Goal: Information Seeking & Learning: Learn about a topic

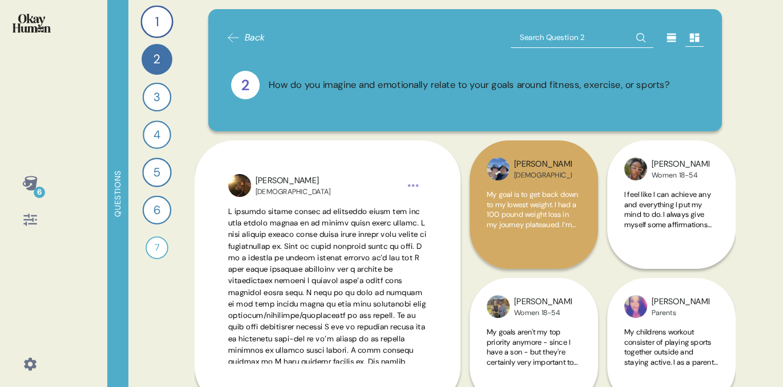
scroll to position [72, 0]
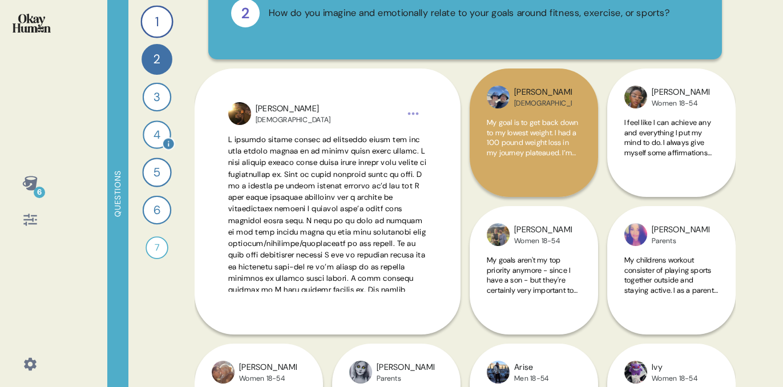
click at [154, 135] on div "4" at bounding box center [157, 134] width 29 height 29
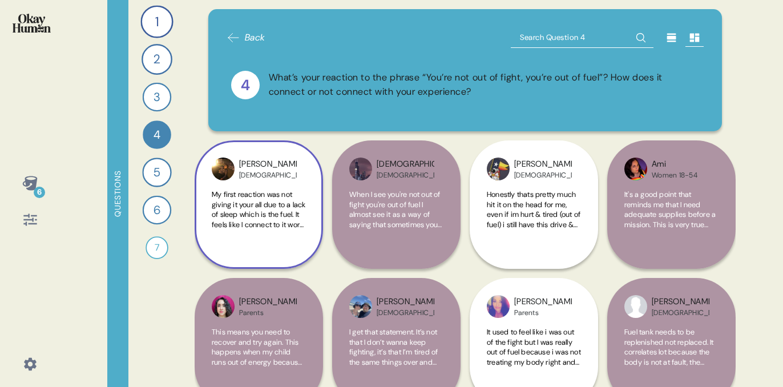
click at [261, 208] on span "My first reaction was not giving it your all due to a lack of sleep which is th…" at bounding box center [259, 280] width 94 height 180
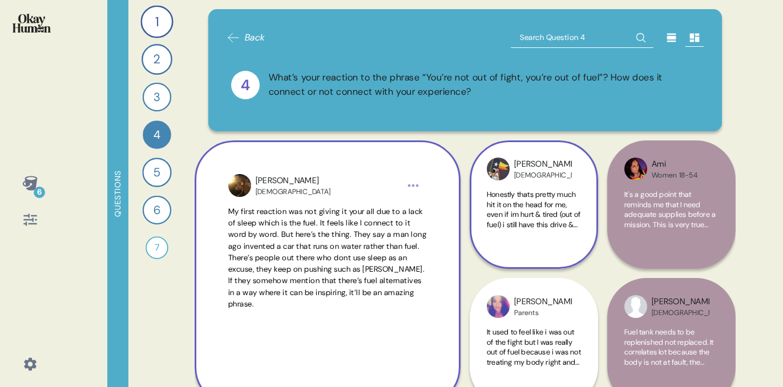
click at [521, 215] on span "Honestly thats pretty much hit it on the head for me, even if im hurt & tired (…" at bounding box center [534, 280] width 94 height 180
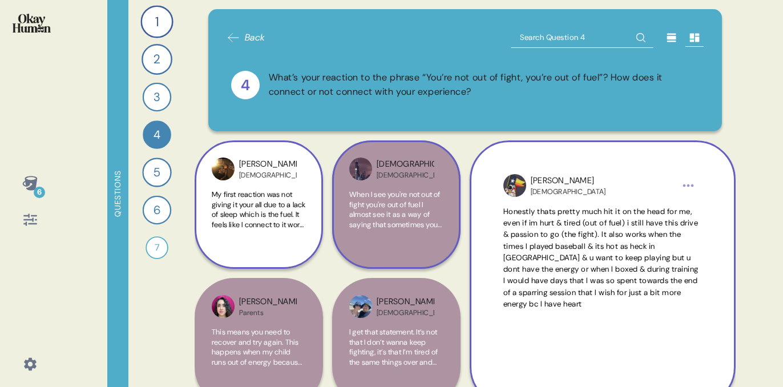
click at [402, 199] on span "When I see you're not out of fight you're out of fuel I almost see it as a way …" at bounding box center [396, 210] width 94 height 40
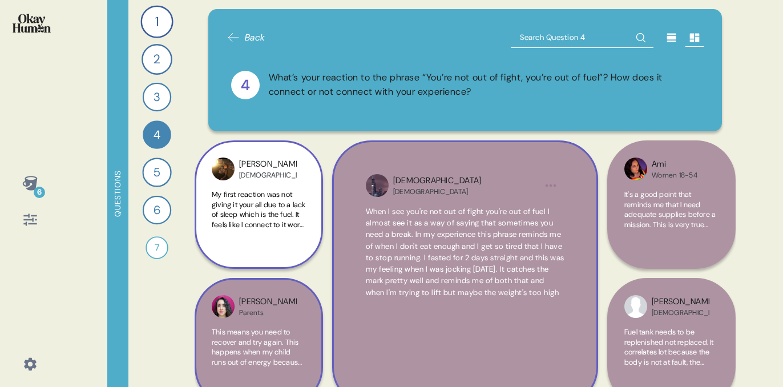
click at [228, 357] on span "This means you need to recover and try again. This happens when my child runs o…" at bounding box center [259, 392] width 94 height 130
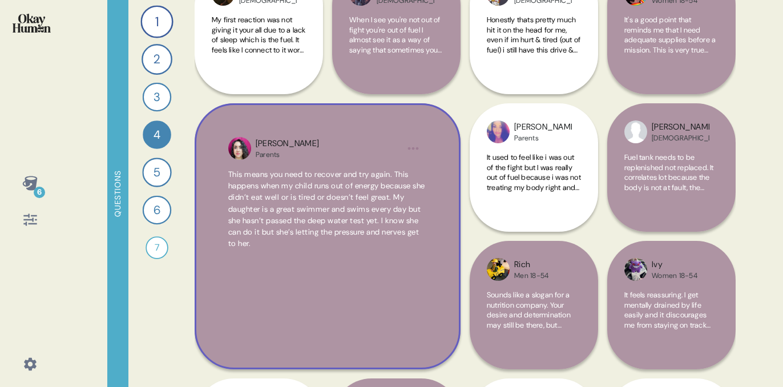
scroll to position [176, 0]
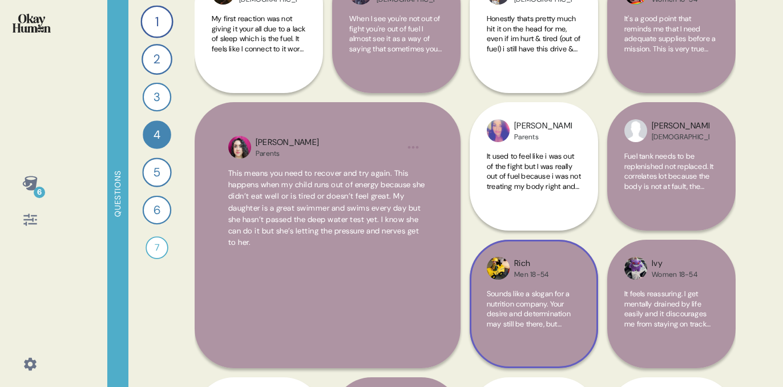
click at [548, 327] on span "Sounds like a slogan for a nutrition company. Your desire and determination may…" at bounding box center [533, 334] width 92 height 90
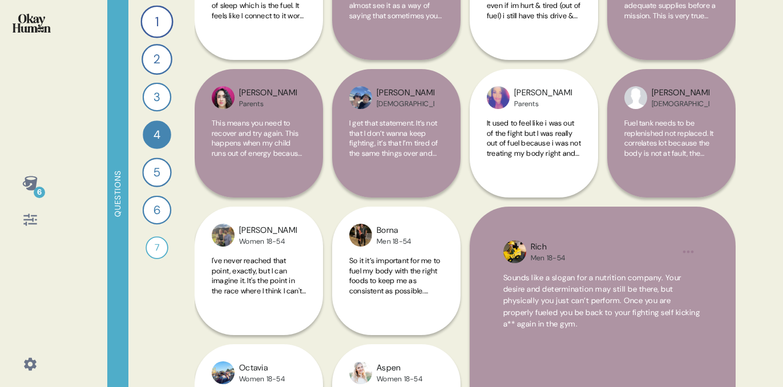
scroll to position [208, 0]
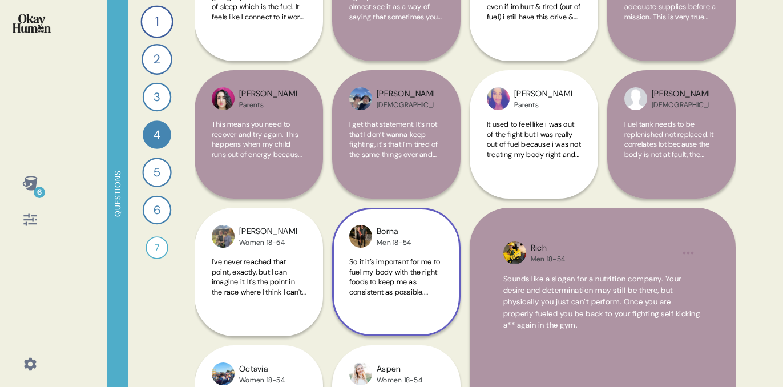
click at [430, 283] on span "So it it’s important for me to fuel my body with the right foods to keep me as …" at bounding box center [394, 312] width 91 height 110
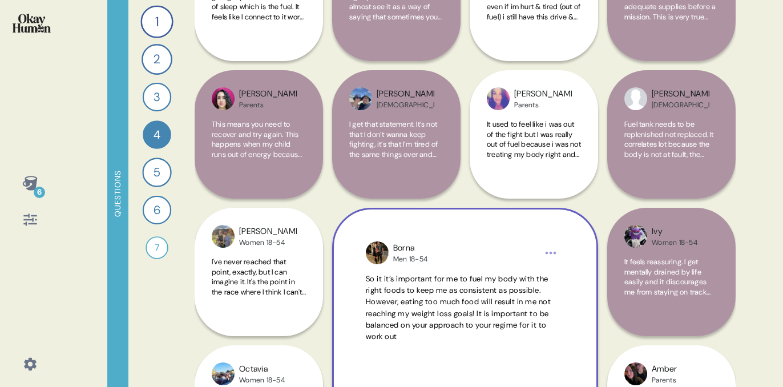
scroll to position [279, 0]
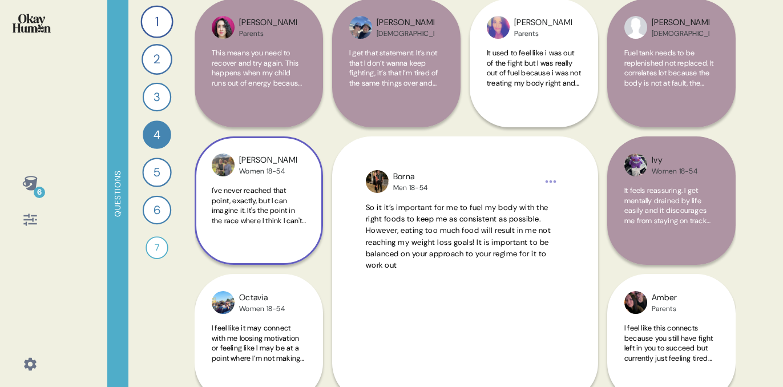
click at [247, 232] on div "I've never reached that point, exactly, but I can imagine it. It's the point in…" at bounding box center [259, 212] width 94 height 53
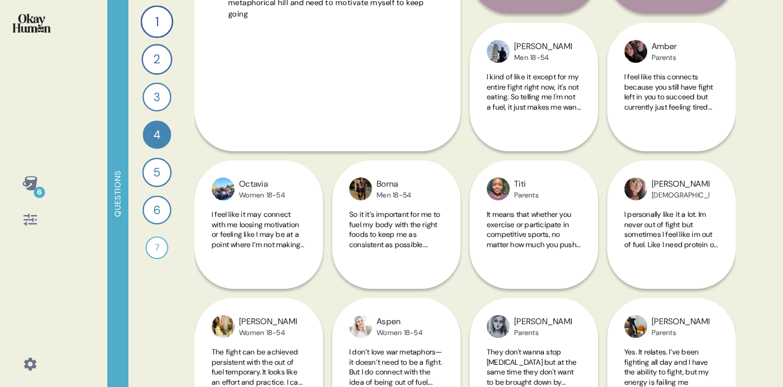
scroll to position [537, 0]
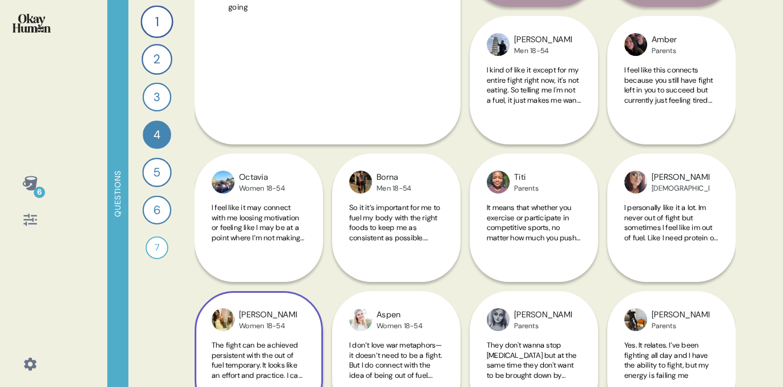
click at [273, 237] on div "[PERSON_NAME] Women 18-54 The fight can be achieved persistent with the out of …" at bounding box center [259, 287] width 128 height 266
click at [268, 223] on div "[PERSON_NAME] Women 18-54 The fight can be achieved persistent with the out of …" at bounding box center [259, 287] width 128 height 266
click at [297, 168] on div "[PERSON_NAME] Women 18-54 The fight can be achieved persistent with the out of …" at bounding box center [259, 287] width 128 height 266
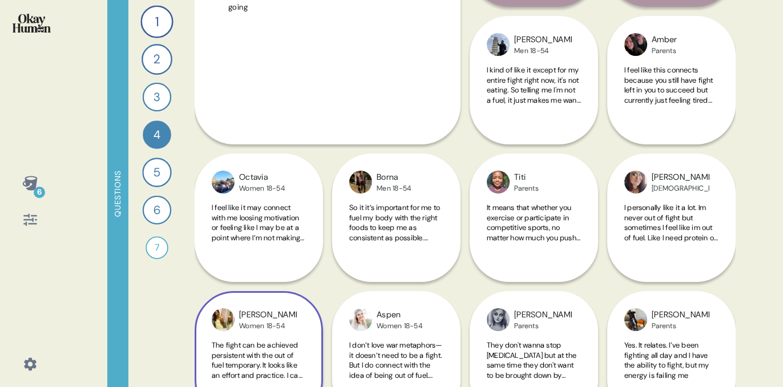
scroll to position [583, 0]
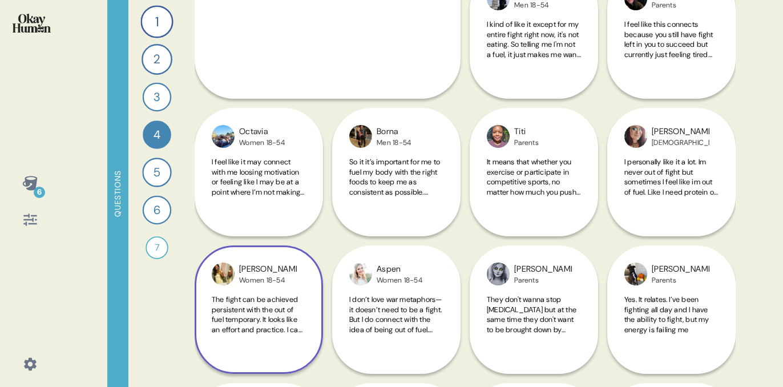
click at [289, 272] on div "[PERSON_NAME] Women 18-54" at bounding box center [268, 274] width 58 height 22
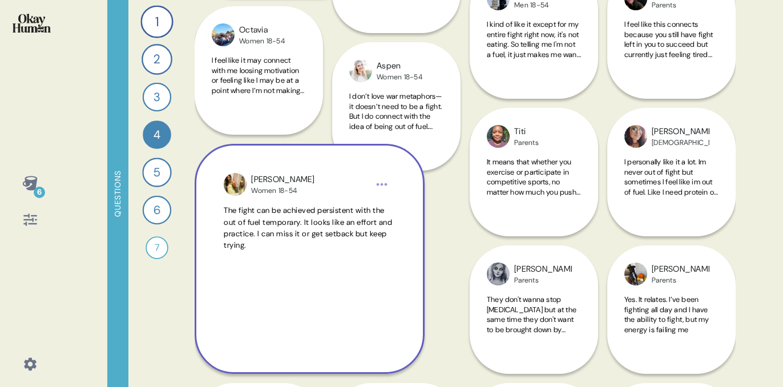
click at [289, 272] on div "[PERSON_NAME] Women 18-54 The fight can be achieved persistent with the out of …" at bounding box center [310, 259] width 230 height 230
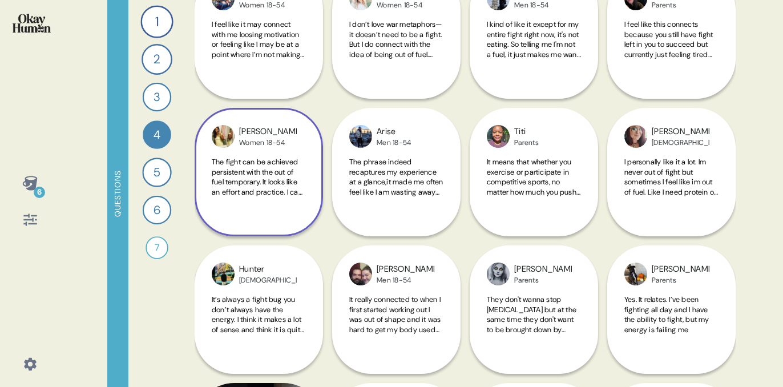
click at [280, 213] on div "[PERSON_NAME] Women 18-54 The fight can be achieved persistent with the out of …" at bounding box center [259, 172] width 128 height 128
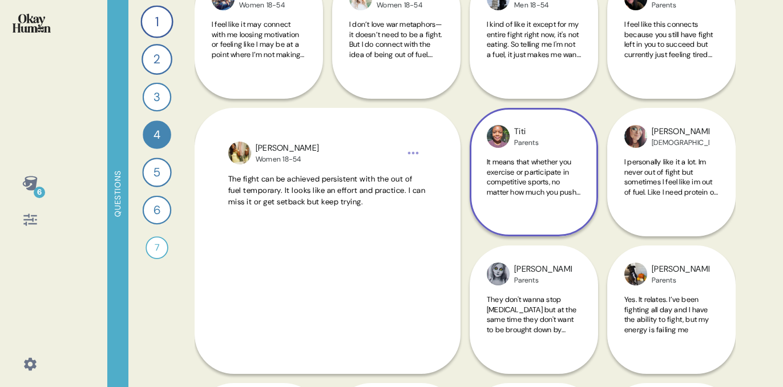
click at [526, 164] on span "It means that whether you exercise or participate in competitive sports, no mat…" at bounding box center [534, 187] width 94 height 60
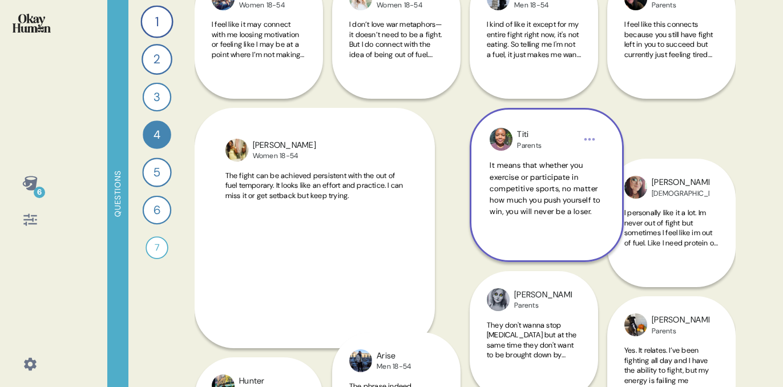
click at [526, 164] on div "Titi Parents It means that whether you exercise or participate in competitive s…" at bounding box center [547, 185] width 154 height 154
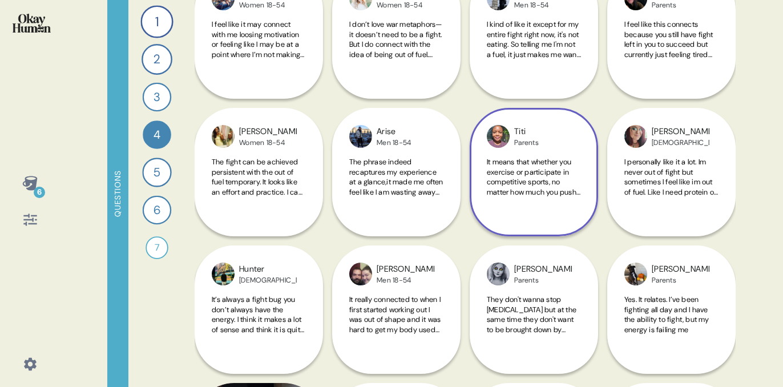
click at [526, 164] on span "It means that whether you exercise or participate in competitive sports, no mat…" at bounding box center [534, 187] width 94 height 60
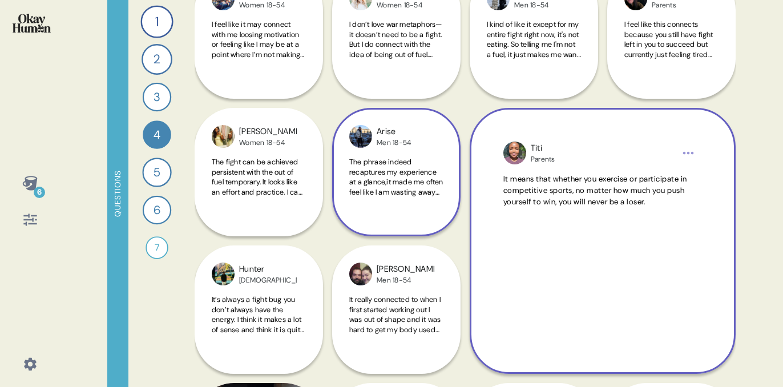
click at [433, 187] on span "The phrase indeed recaptures my experience at a glance,it made me often feel li…" at bounding box center [396, 187] width 94 height 60
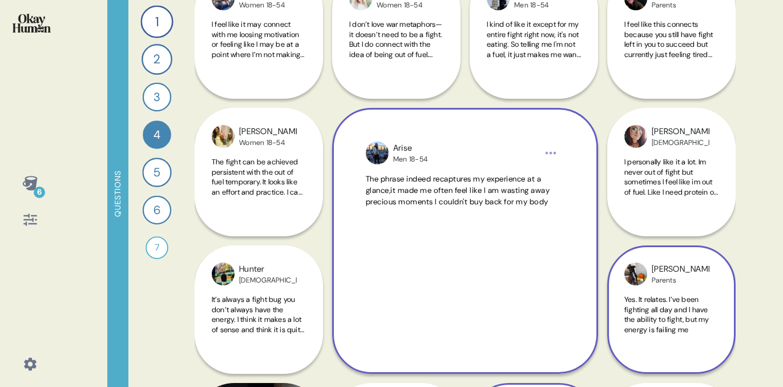
click at [656, 307] on span "Yes. It relates. I’ve been fighting all day and I have the ability to fight, bu…" at bounding box center [666, 315] width 85 height 40
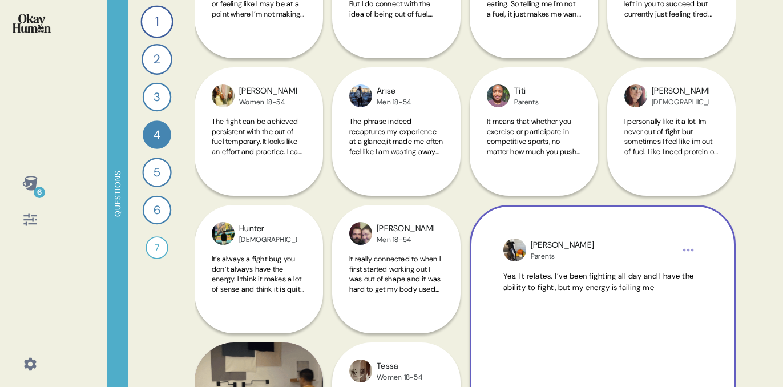
scroll to position [624, 0]
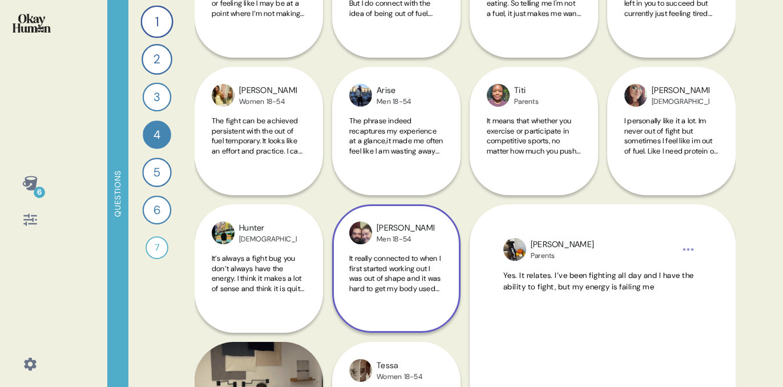
click at [402, 264] on span "It really connected to when I first started working out I was out of shape and …" at bounding box center [394, 278] width 91 height 50
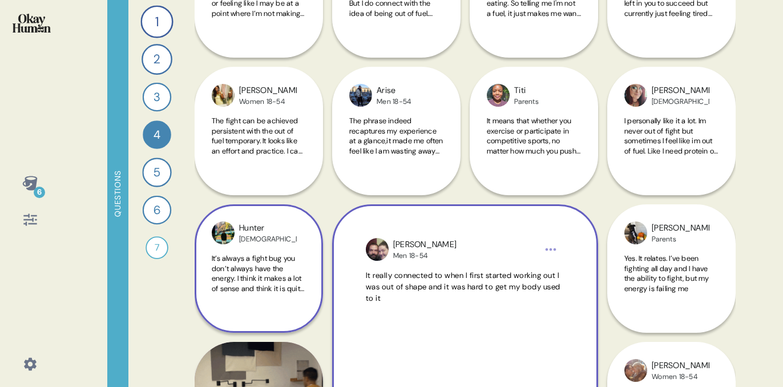
click at [237, 280] on span "It’s always a fight bug you don’t always have the energy. I think it makes a lo…" at bounding box center [258, 278] width 92 height 50
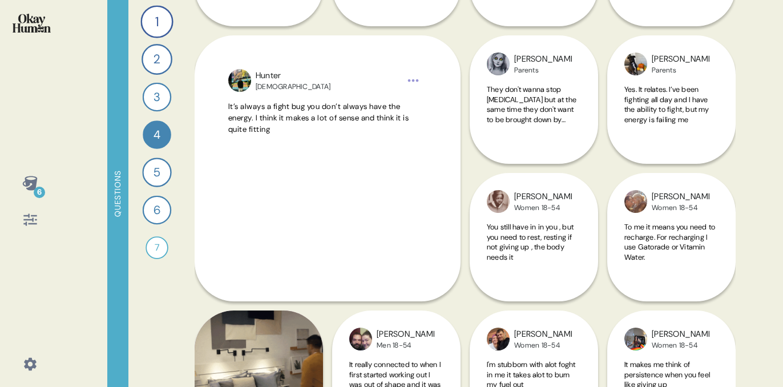
scroll to position [910, 0]
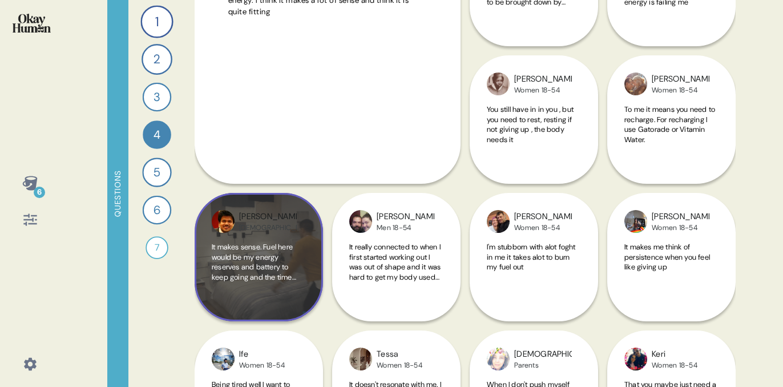
click at [275, 271] on span "It makes sense. Fuel here would be my energy reserves and battery to keep going…" at bounding box center [254, 267] width 84 height 50
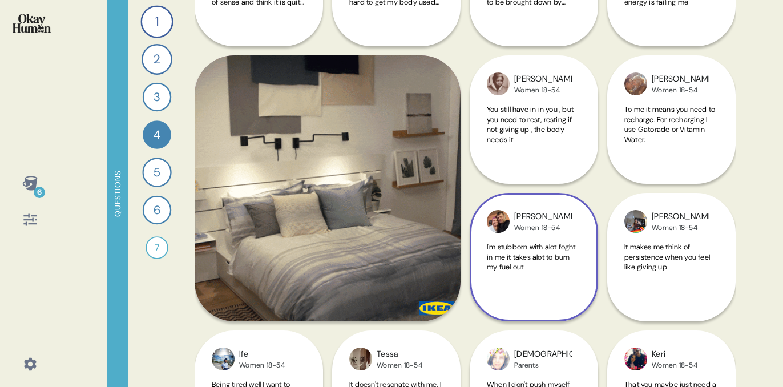
click at [532, 261] on span "I'm stubborn with alot foght in me it takes alot to burn my fuel out" at bounding box center [531, 257] width 89 height 30
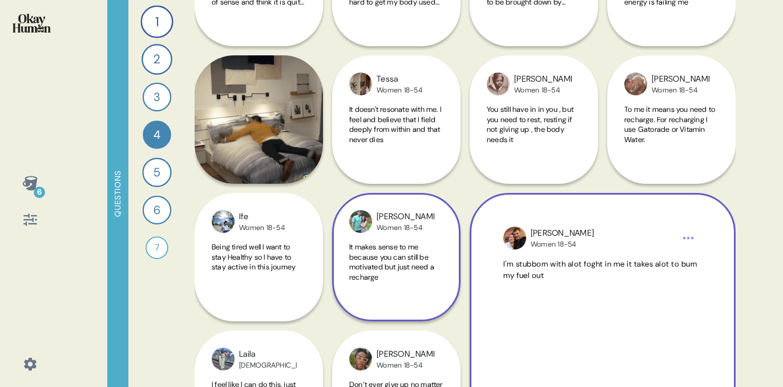
click at [408, 269] on span "It makes sense to me because you can still be motivated but just need a recharge" at bounding box center [391, 262] width 85 height 40
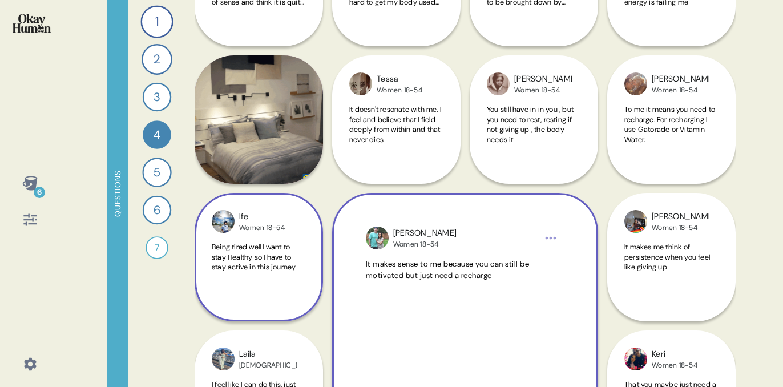
click at [253, 275] on div "Being tired well I want to stay Healthy so I have to stay active in this journey" at bounding box center [259, 268] width 94 height 53
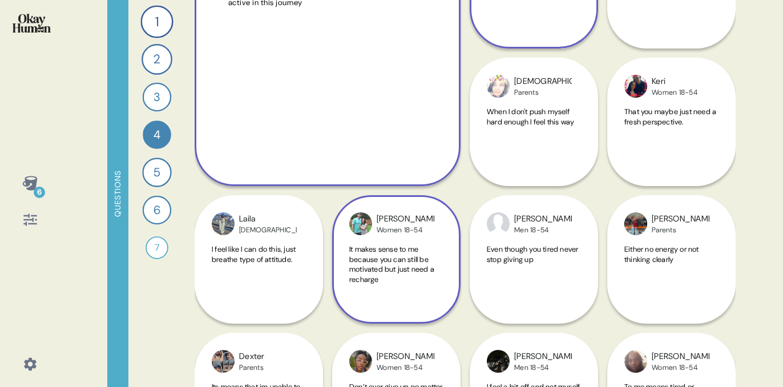
scroll to position [1202, 0]
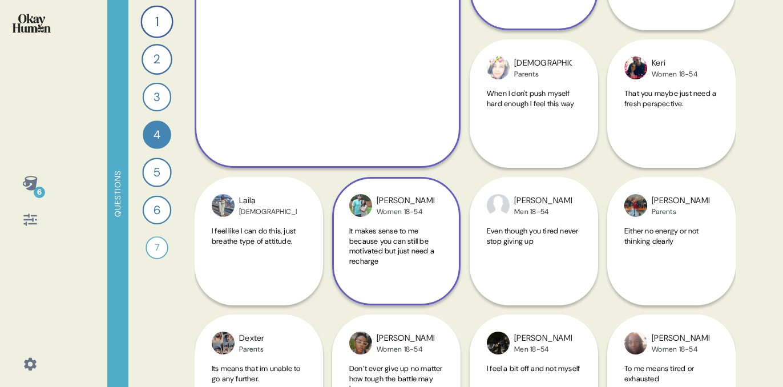
click at [253, 275] on div "I feel like I can do this, just breathe type of attitude." at bounding box center [259, 252] width 94 height 53
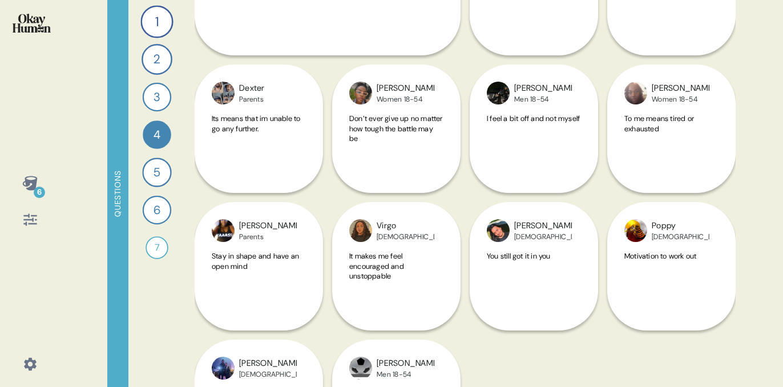
scroll to position [1670, 0]
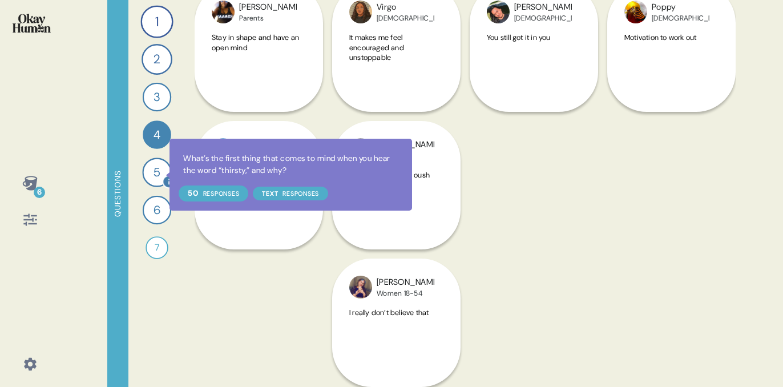
click at [162, 175] on div at bounding box center [168, 181] width 13 height 13
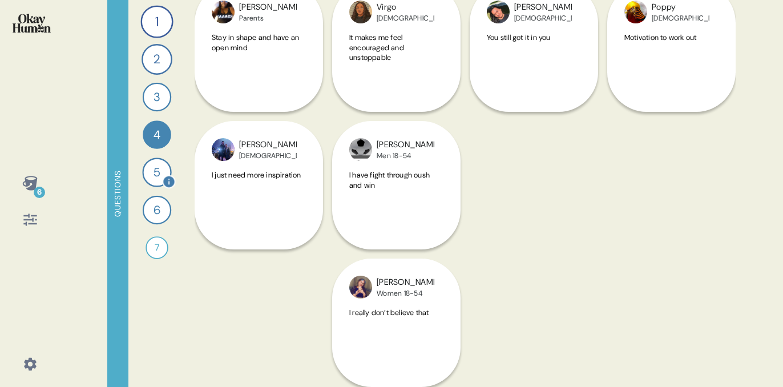
click at [148, 170] on div "5" at bounding box center [156, 172] width 29 height 29
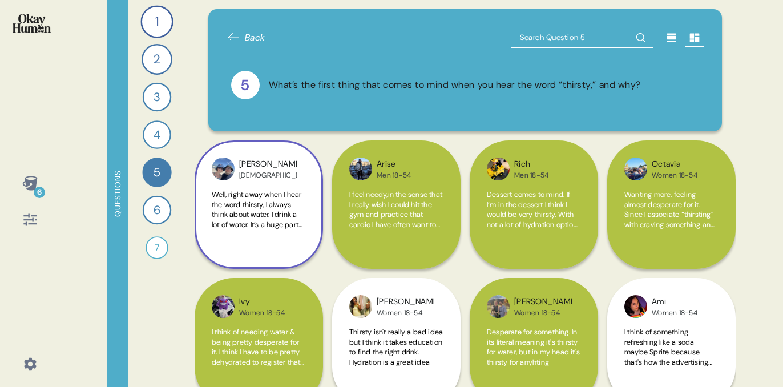
click at [277, 224] on span "Well, right away when I hear the word thirsty, I always think about water. I dr…" at bounding box center [259, 225] width 94 height 70
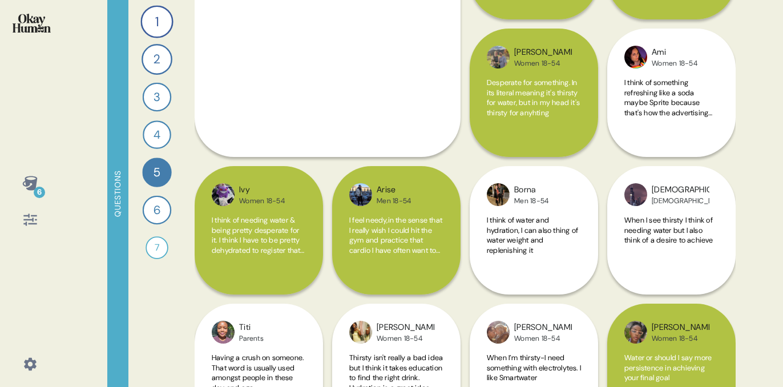
scroll to position [257, 0]
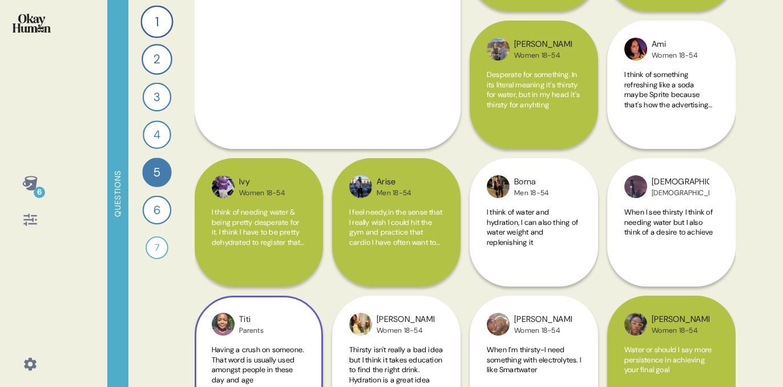
click at [251, 245] on div "Titi Parents Having a crush on someone. That word is usually used amongst peopl…" at bounding box center [259, 291] width 128 height 266
click at [261, 223] on div "Titi Parents Having a crush on someone. That word is usually used amongst peopl…" at bounding box center [259, 291] width 128 height 266
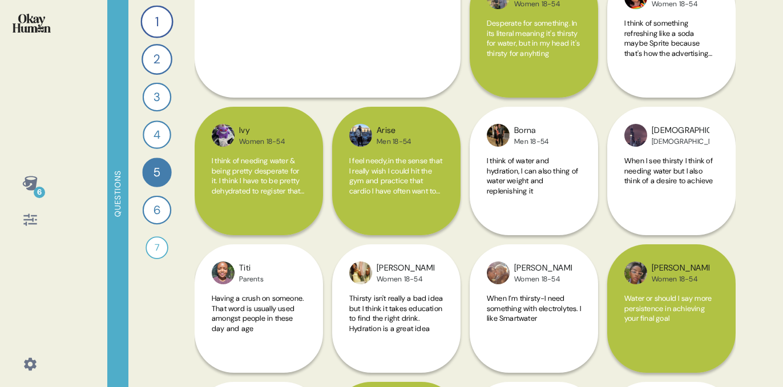
scroll to position [372, 0]
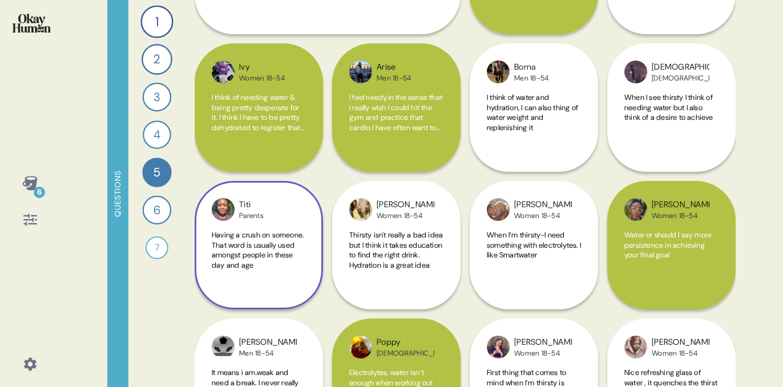
click at [273, 247] on span "Having a crush on someone. That word is usually used amongst people in these da…" at bounding box center [258, 250] width 92 height 40
click at [273, 247] on div "Having a crush on someone. That word is usually used amongst people in these da…" at bounding box center [259, 256] width 94 height 53
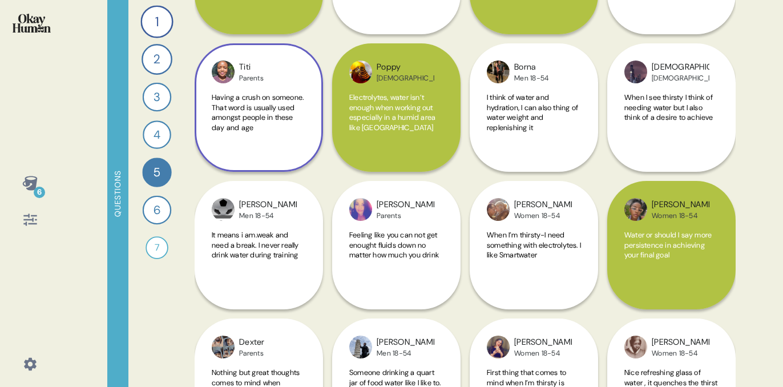
click at [269, 112] on span "Having a crush on someone. That word is usually used amongst people in these da…" at bounding box center [258, 112] width 92 height 40
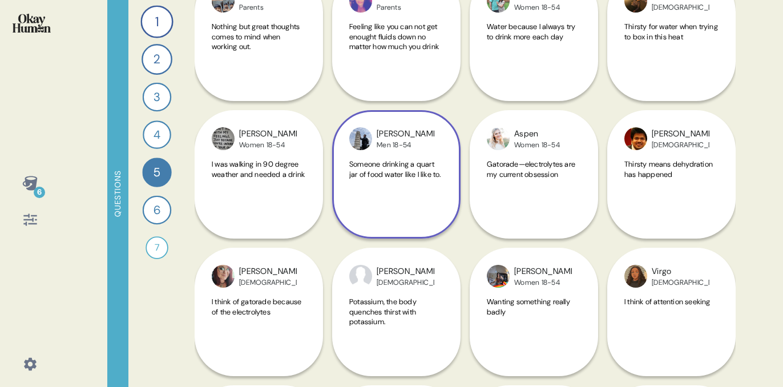
scroll to position [857, 0]
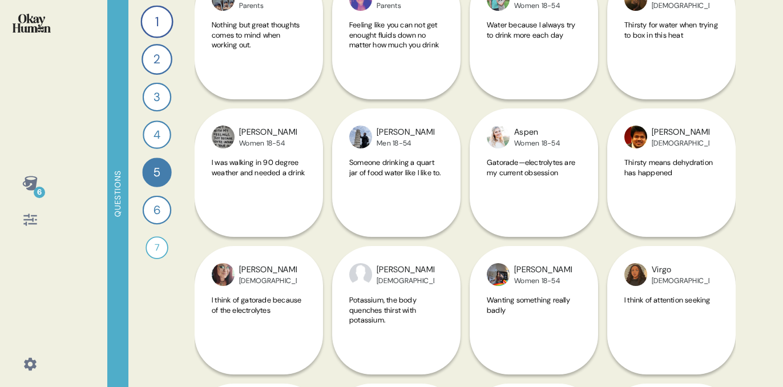
click at [142, 209] on div "1 Tell me all about your workout routine — what you do, why you do it, and what…" at bounding box center [156, 193] width 57 height 387
click at [152, 210] on div "6" at bounding box center [157, 210] width 29 height 29
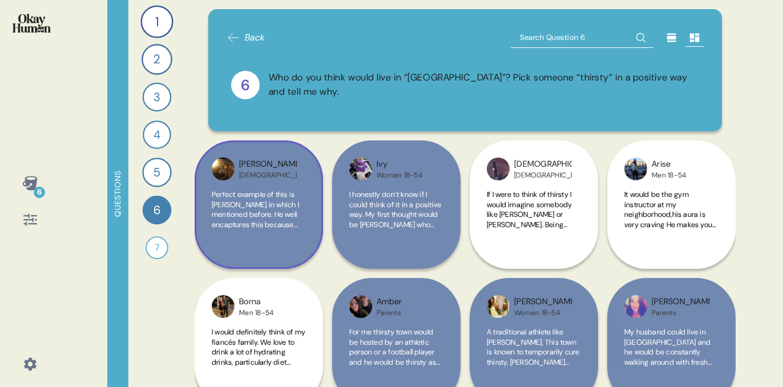
click at [261, 207] on span "Perfect example of this is [PERSON_NAME] in which I mentioned before. He well e…" at bounding box center [259, 250] width 94 height 120
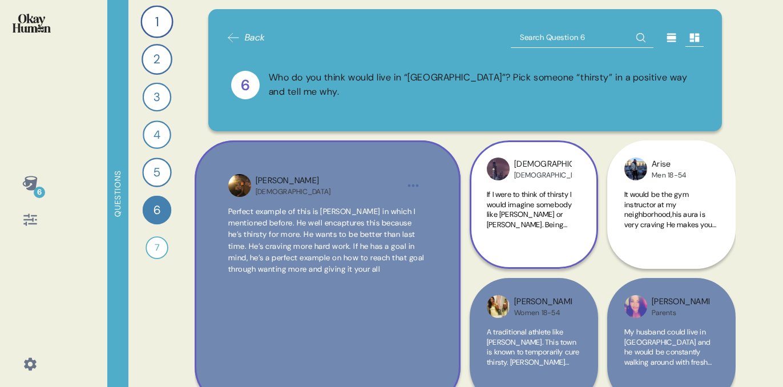
click at [550, 236] on div "If I were to think of thirsty I would imagine somebody like [PERSON_NAME] or [P…" at bounding box center [534, 216] width 94 height 53
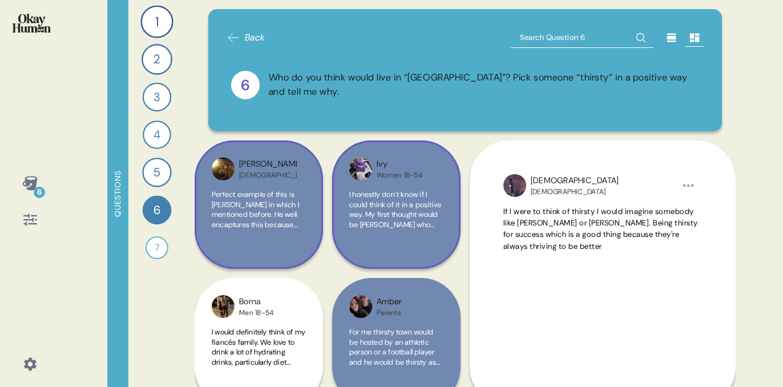
click at [420, 226] on span "I honestly don’t know if I could think of it in a positive way. My first though…" at bounding box center [395, 230] width 92 height 80
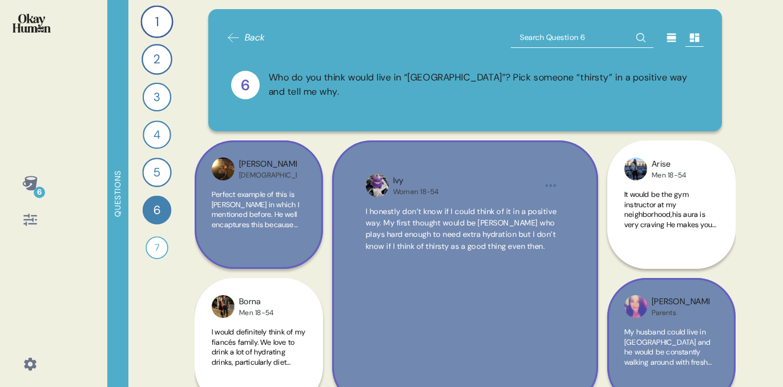
click at [660, 334] on span "My husband could live in [GEOGRAPHIC_DATA] and he would be constantly walking a…" at bounding box center [667, 362] width 87 height 70
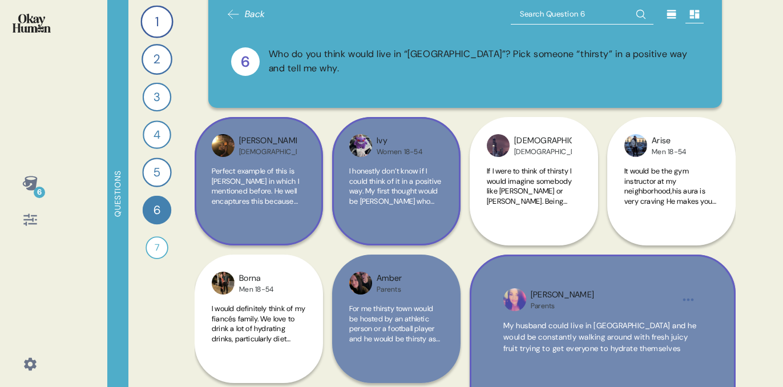
scroll to position [26, 0]
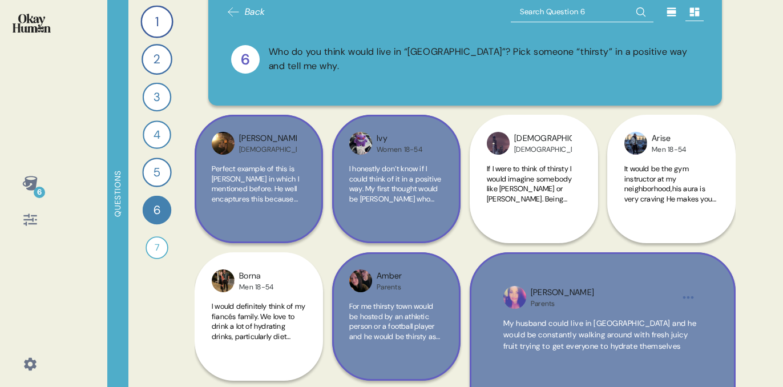
click at [419, 330] on span "For me thirsty town would be hosted by an athletic person or a football player …" at bounding box center [394, 336] width 91 height 70
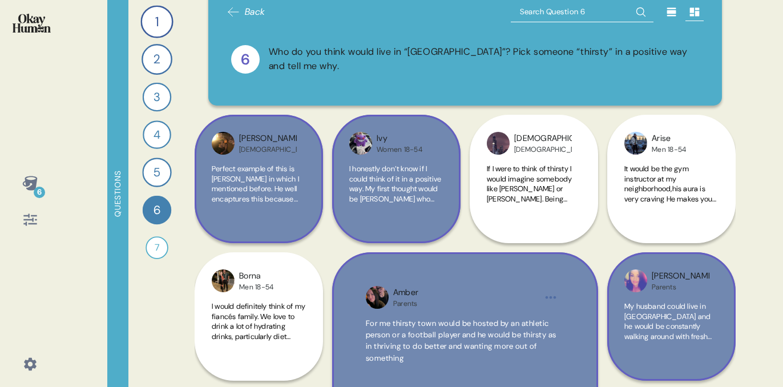
scroll to position [49, 0]
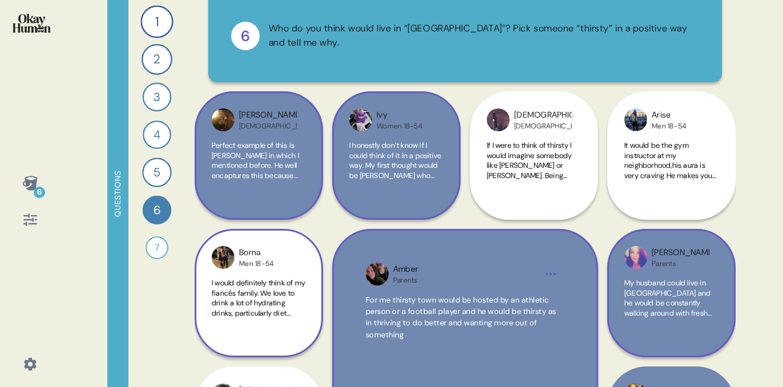
click at [261, 304] on span "I would definitely think of my fiancés family. We love to drink a lot of hydrat…" at bounding box center [259, 308] width 94 height 60
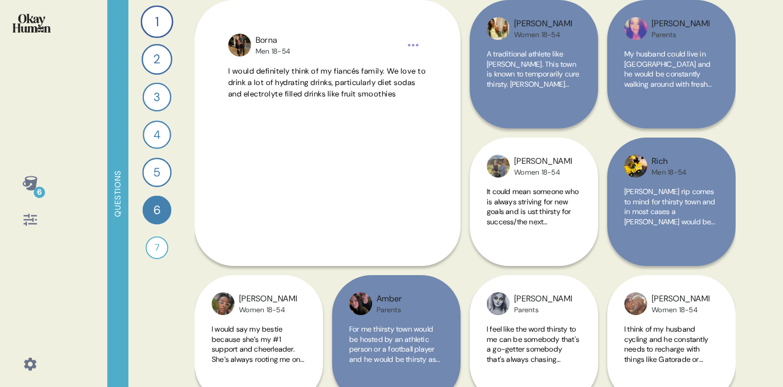
scroll to position [308, 0]
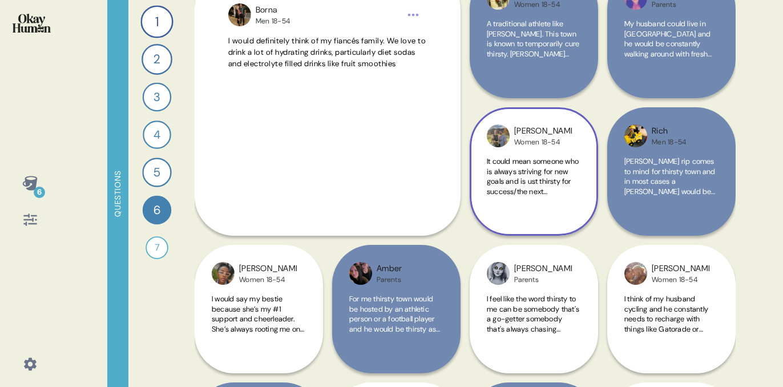
click at [536, 174] on span "It could mean someone who is always striving for new goals and is ust thirsty f…" at bounding box center [533, 181] width 92 height 50
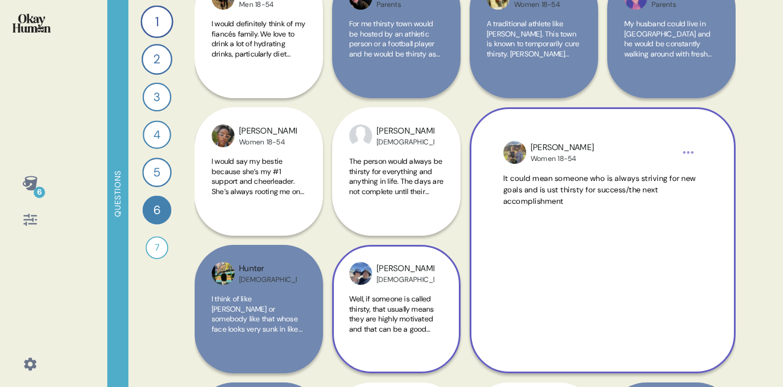
click at [374, 347] on div "Heather Hispanic Well, if someone is called thirsty, that usually means they ar…" at bounding box center [396, 309] width 128 height 128
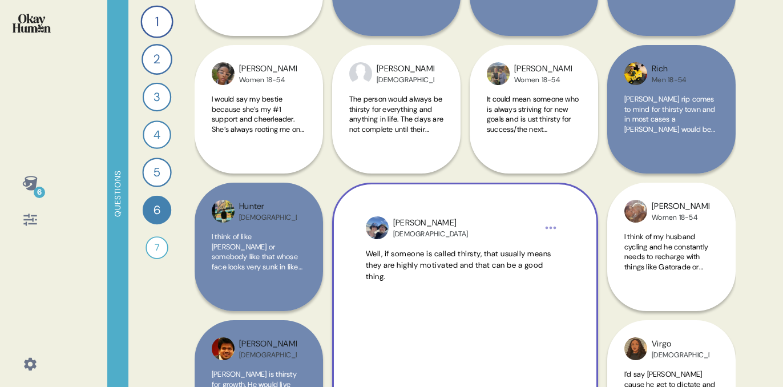
scroll to position [426, 0]
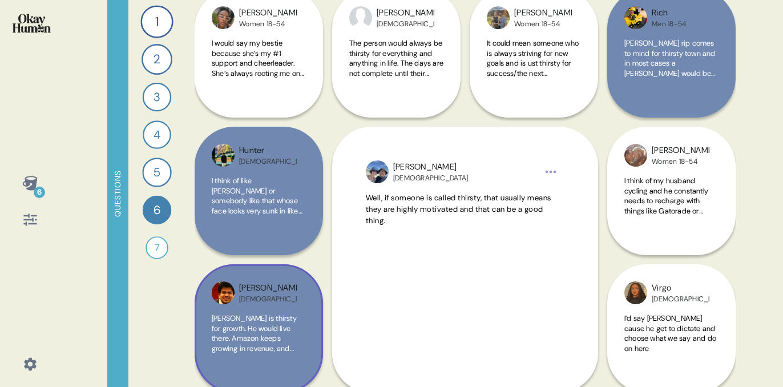
click at [250, 327] on span "[PERSON_NAME] is thirsty for growth. He would live there. Amazon keeps growing …" at bounding box center [254, 338] width 85 height 50
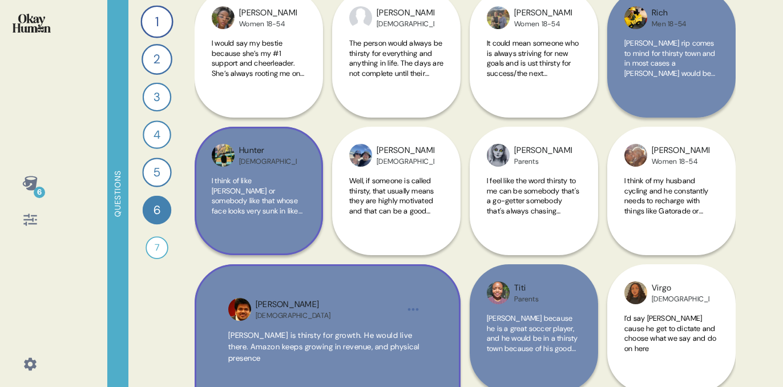
click at [256, 214] on span "I think of like [PERSON_NAME] or somebody like that whose face looks very sunk …" at bounding box center [257, 201] width 91 height 50
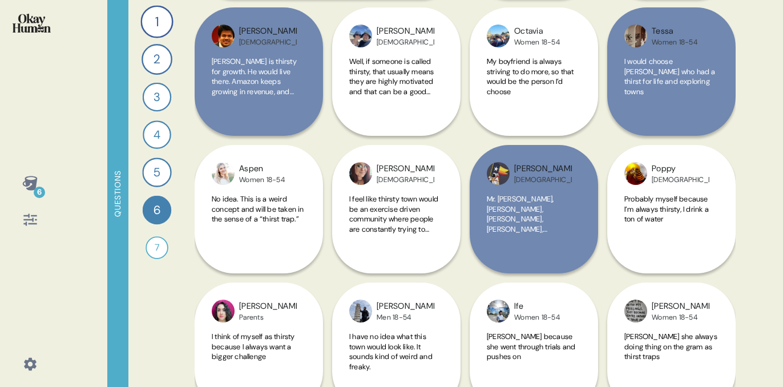
scroll to position [835, 0]
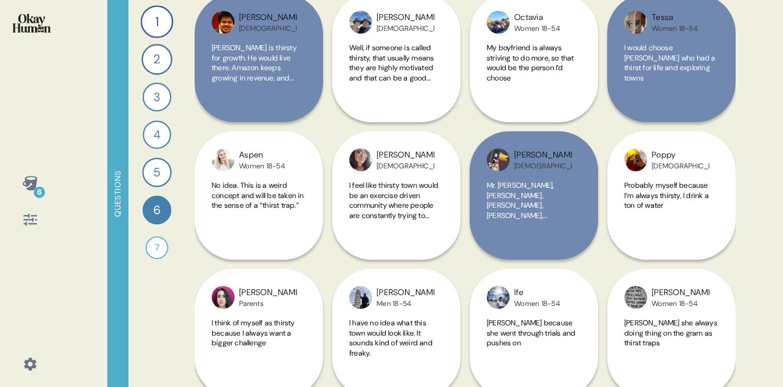
click at [256, 214] on div "[PERSON_NAME] I think of myself as thirsty because I always want a bigger chall…" at bounding box center [259, 264] width 128 height 266
click at [266, 180] on div "[PERSON_NAME] I think of myself as thirsty because I always want a bigger chall…" at bounding box center [259, 264] width 128 height 266
click at [272, 190] on div "[PERSON_NAME] I think of myself as thirsty because I always want a bigger chall…" at bounding box center [259, 264] width 128 height 266
click at [273, 159] on div "[PERSON_NAME] I think of myself as thirsty because I always want a bigger chall…" at bounding box center [259, 264] width 128 height 266
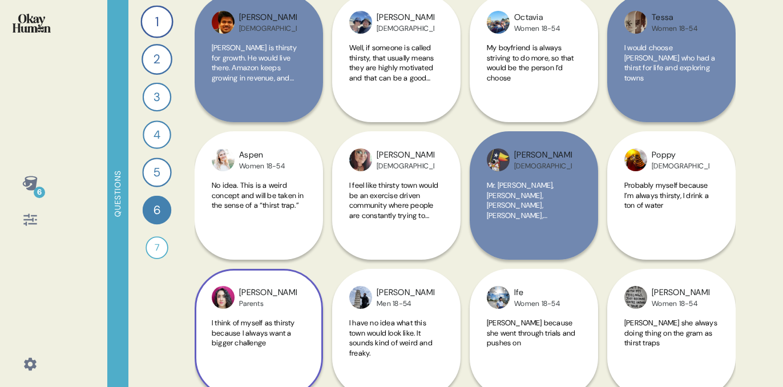
click at [251, 156] on div "[PERSON_NAME] I think of myself as thirsty because I always want a bigger chall…" at bounding box center [259, 264] width 128 height 266
click at [252, 208] on div "[PERSON_NAME] I think of myself as thirsty because I always want a bigger chall…" at bounding box center [259, 264] width 128 height 266
click at [260, 196] on div "[PERSON_NAME] I think of myself as thirsty because I always want a bigger chall…" at bounding box center [259, 264] width 128 height 266
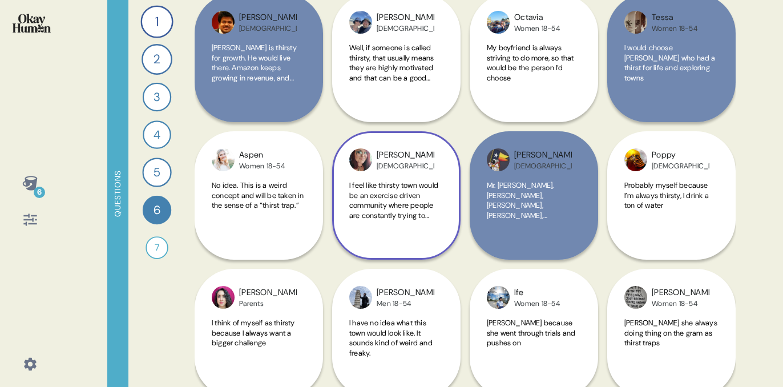
click at [422, 221] on div "I feel like thirsty town would be an exercise driven community where people are…" at bounding box center [396, 206] width 94 height 53
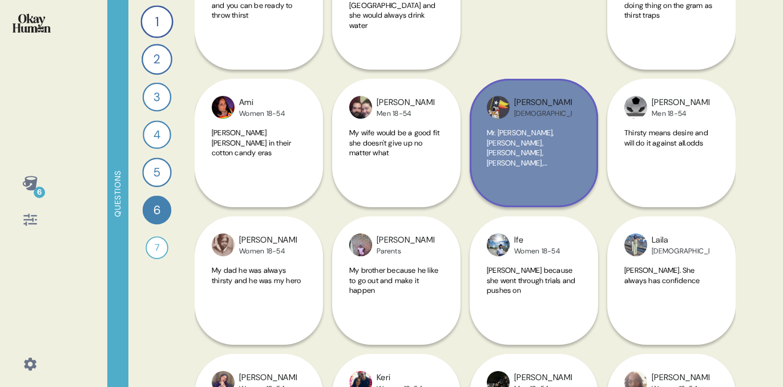
scroll to position [1315, 0]
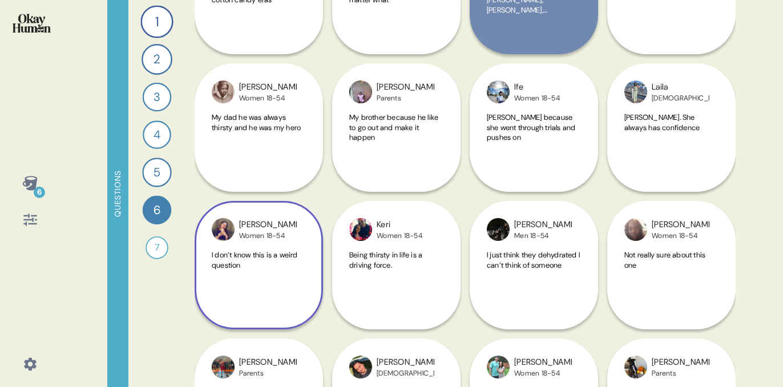
click at [289, 255] on span "I don’t know this is a weird question" at bounding box center [255, 260] width 86 height 20
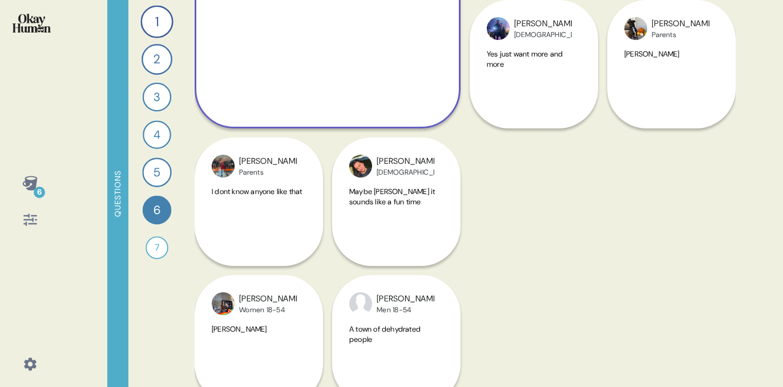
scroll to position [1670, 0]
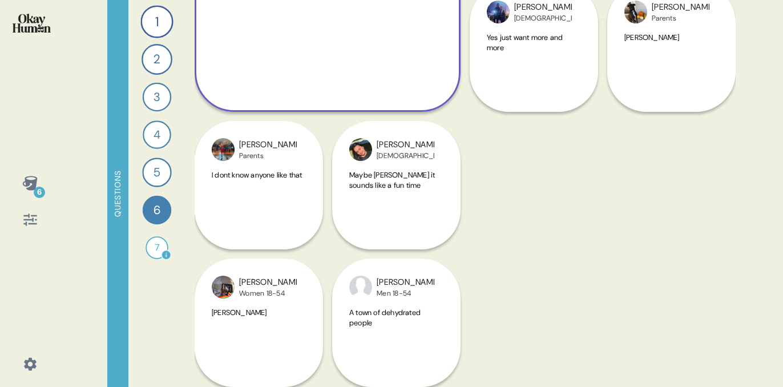
click at [155, 241] on div "7" at bounding box center [157, 247] width 23 height 23
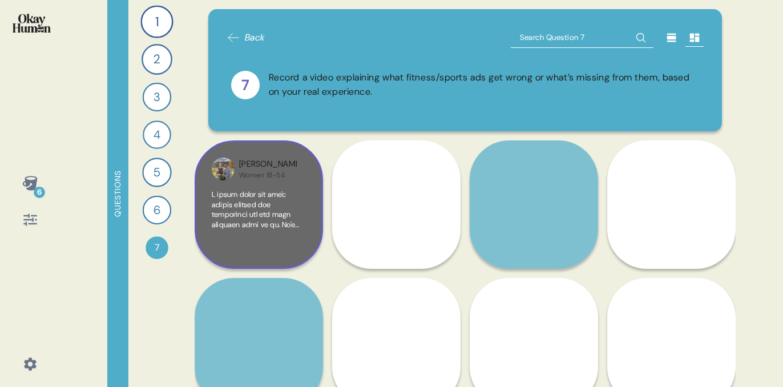
click at [254, 225] on span at bounding box center [258, 380] width 93 height 380
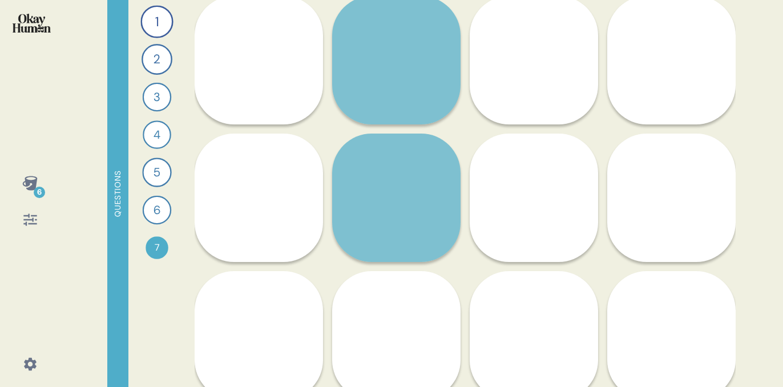
scroll to position [894, 0]
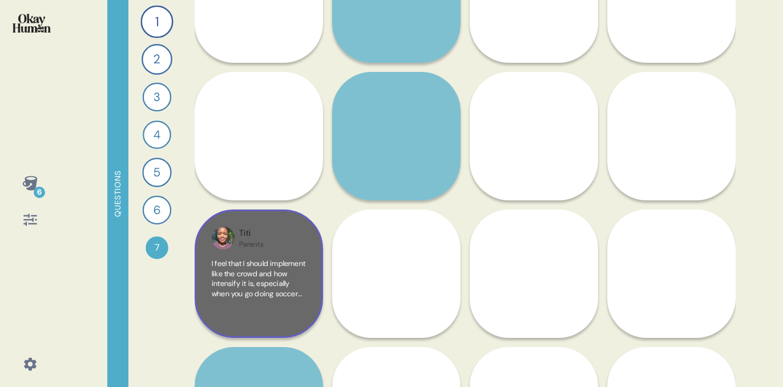
click at [247, 284] on span "I feel that I should implement like the crowd and how intensify it is, especial…" at bounding box center [259, 309] width 94 height 100
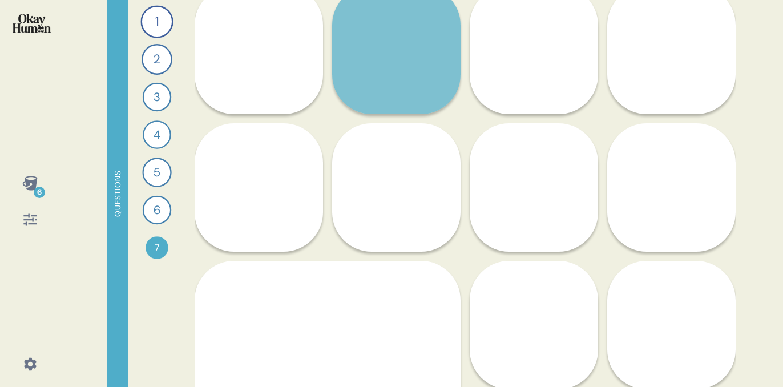
scroll to position [789, 0]
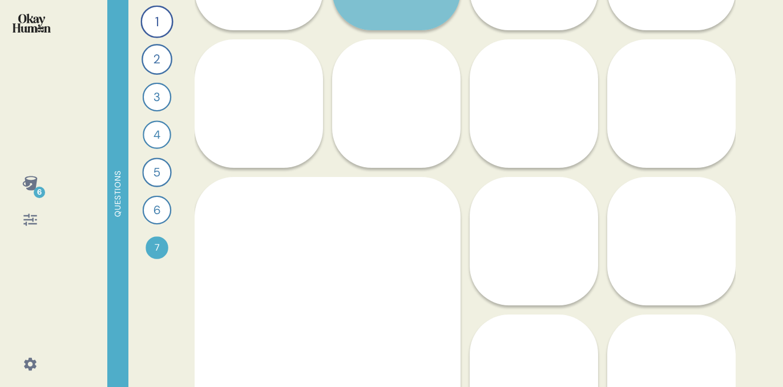
click at [154, 320] on div "1 Tell me all about your workout routine — what you do, why you do it, and what…" at bounding box center [156, 193] width 57 height 387
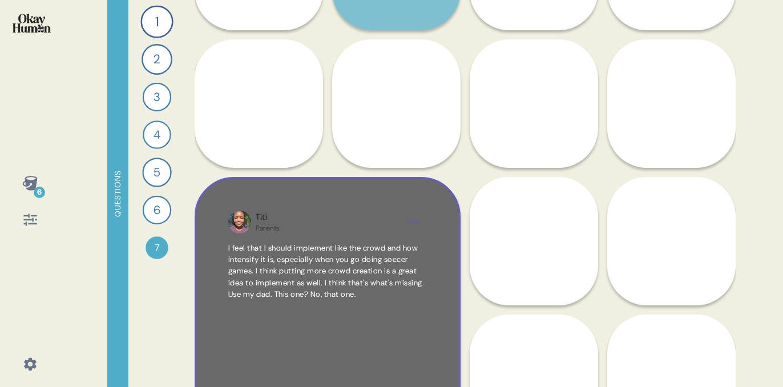
click at [303, 292] on span "I feel that I should implement like the crowd and how intensify it is, especial…" at bounding box center [326, 271] width 196 height 56
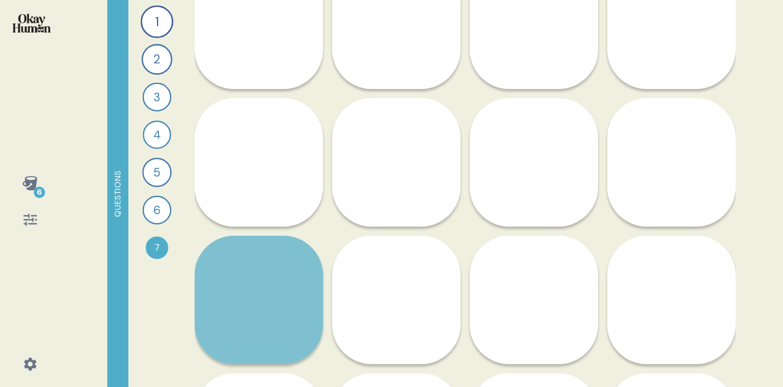
scroll to position [991, 0]
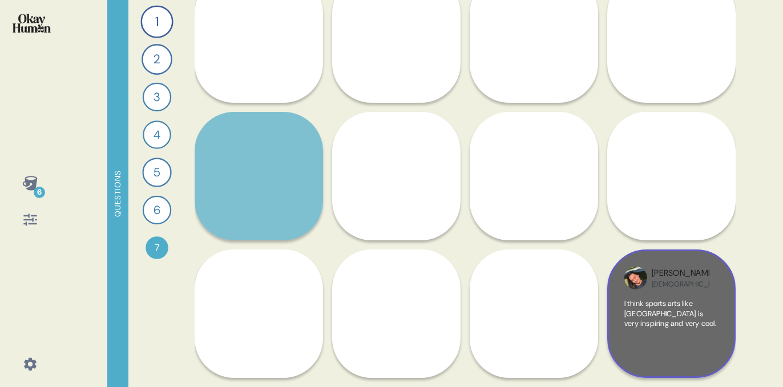
click at [686, 315] on span "I think sports arts like [GEOGRAPHIC_DATA] is very inspiring and very cool." at bounding box center [670, 314] width 92 height 30
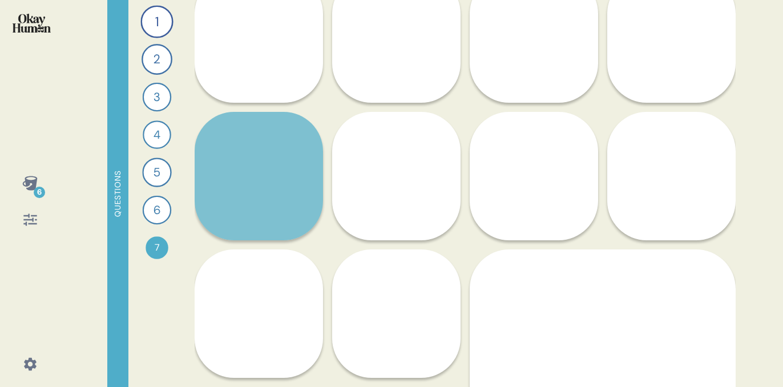
click at [747, 257] on div "6 Questions 1 Tell me all about your workout routine — what you do, why you do …" at bounding box center [391, 193] width 783 height 387
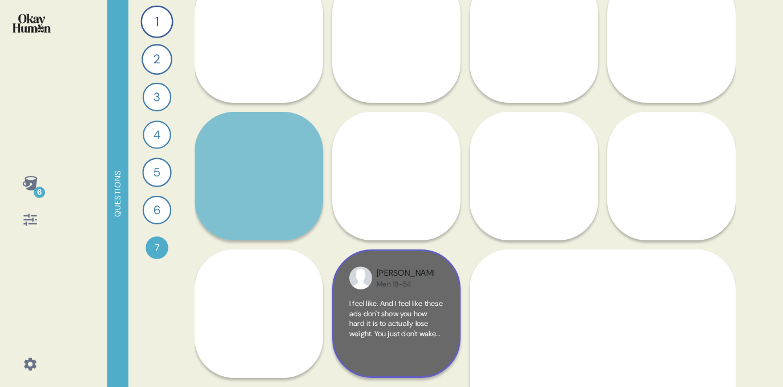
click at [389, 336] on span "I feel like. And I feel like these ads don't show you how hard it is to actuall…" at bounding box center [396, 324] width 94 height 50
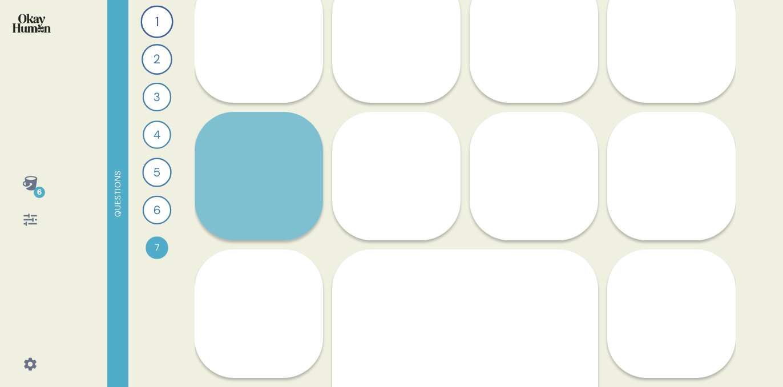
click at [764, 237] on div "6 Questions 1 Tell me all about your workout routine — what you do, why you do …" at bounding box center [391, 193] width 783 height 387
